Goal: Find specific page/section: Find specific page/section

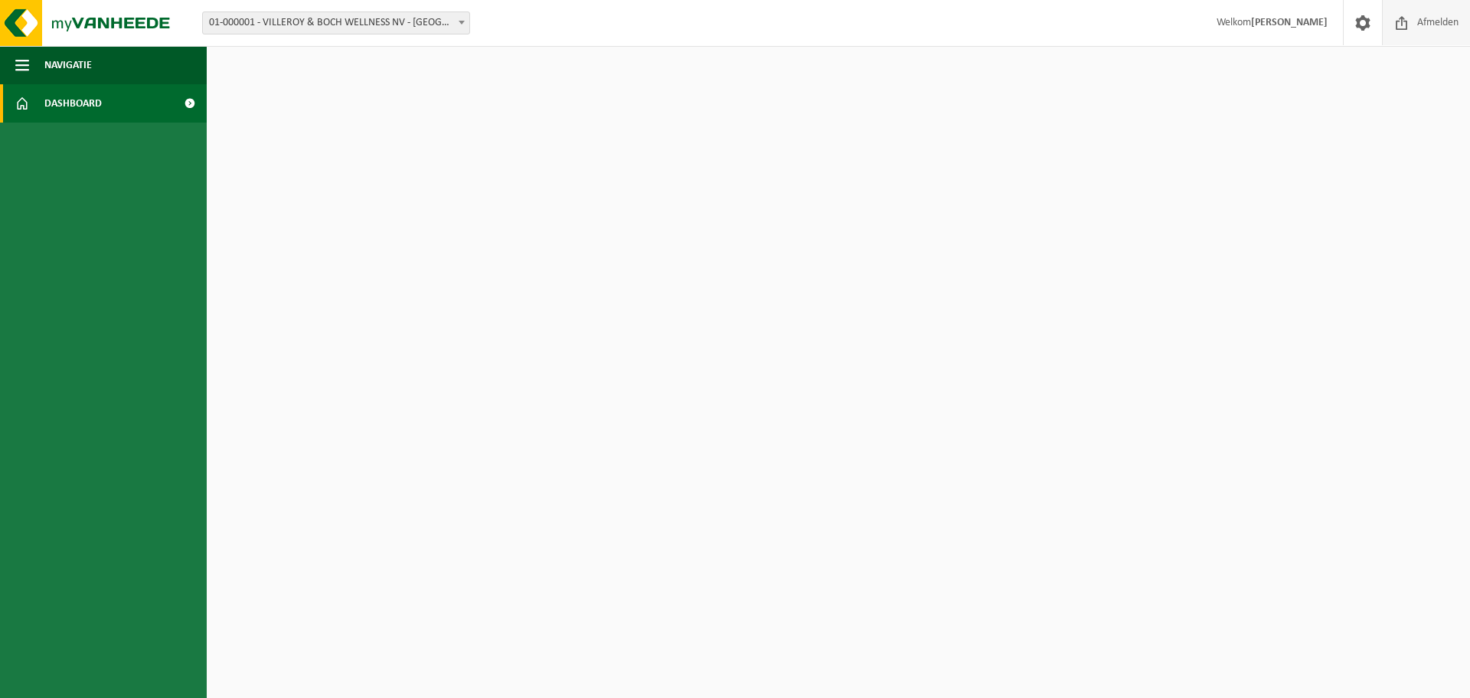
click at [1434, 21] on span "Afmelden" at bounding box center [1438, 22] width 49 height 45
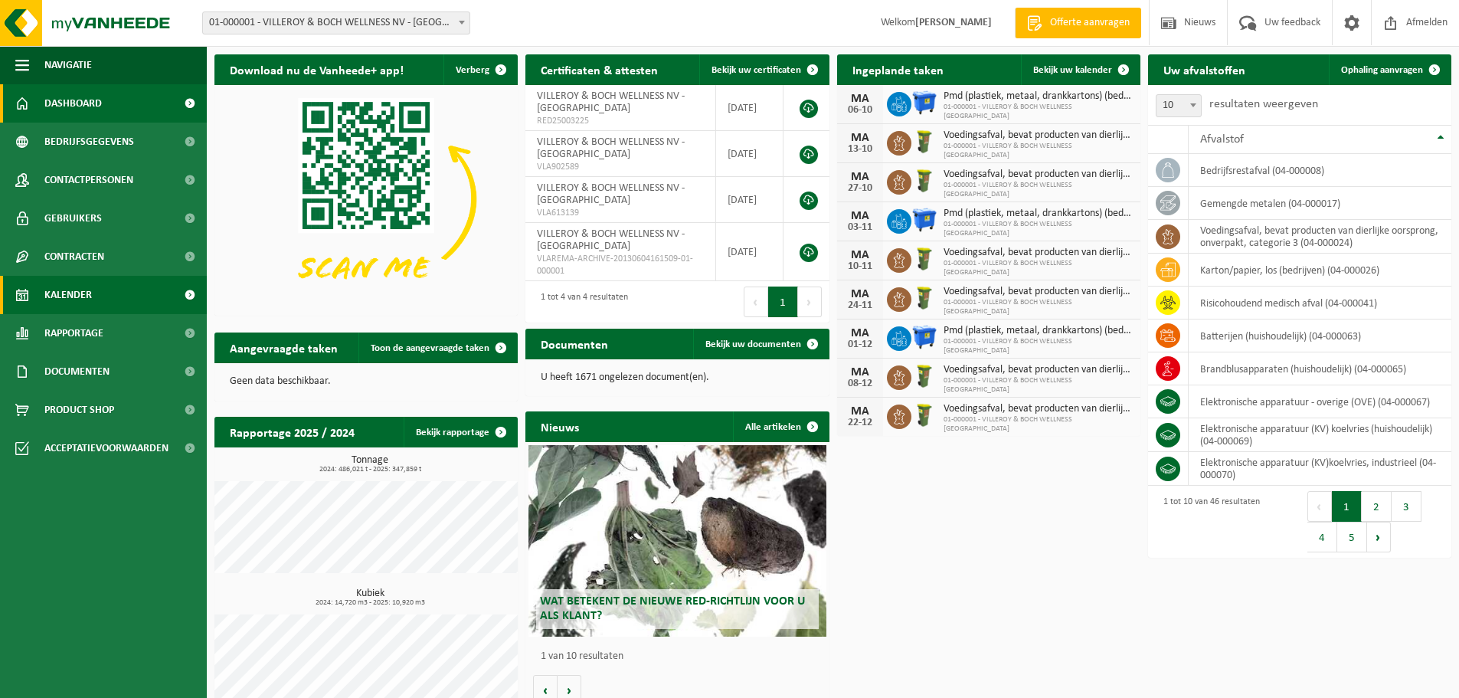
click at [96, 297] on link "Kalender" at bounding box center [103, 295] width 207 height 38
